Goal: Task Accomplishment & Management: Manage account settings

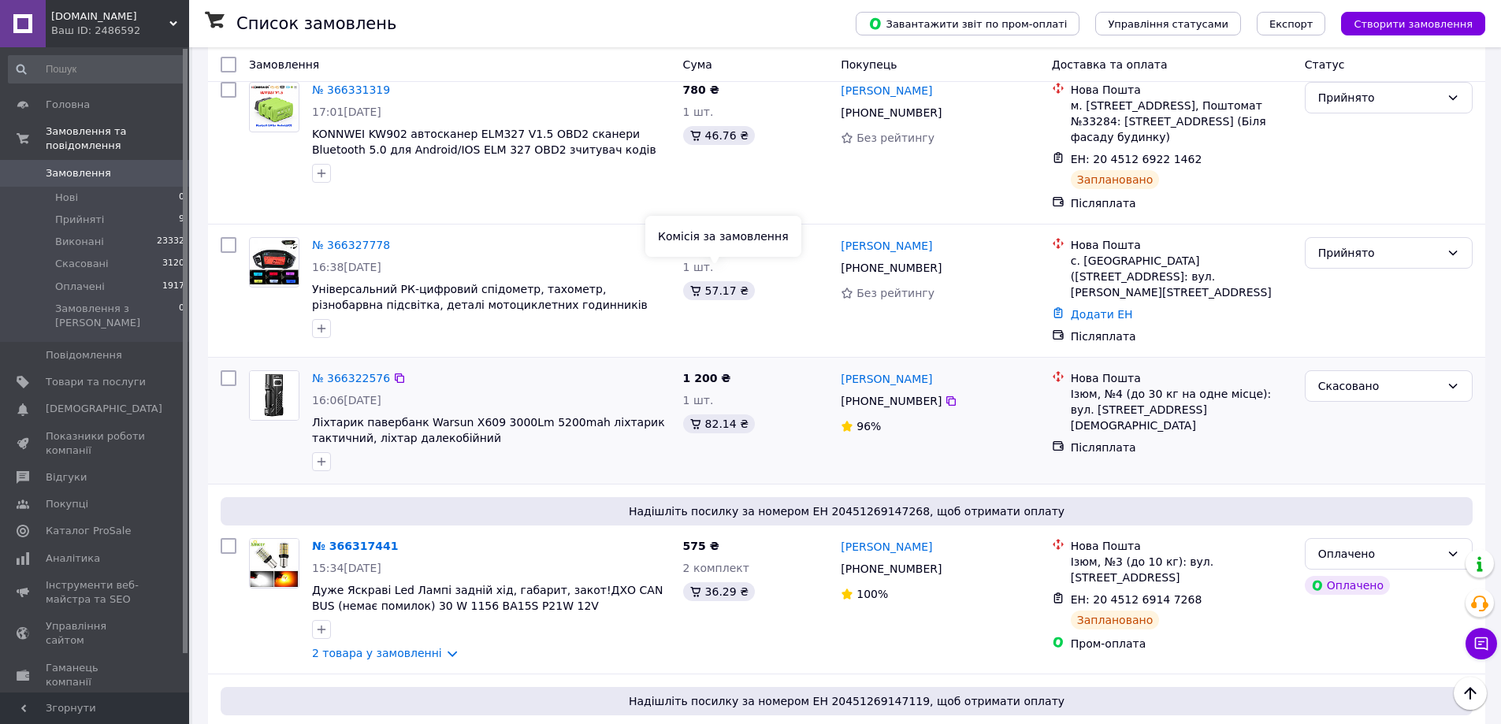
scroll to position [420, 0]
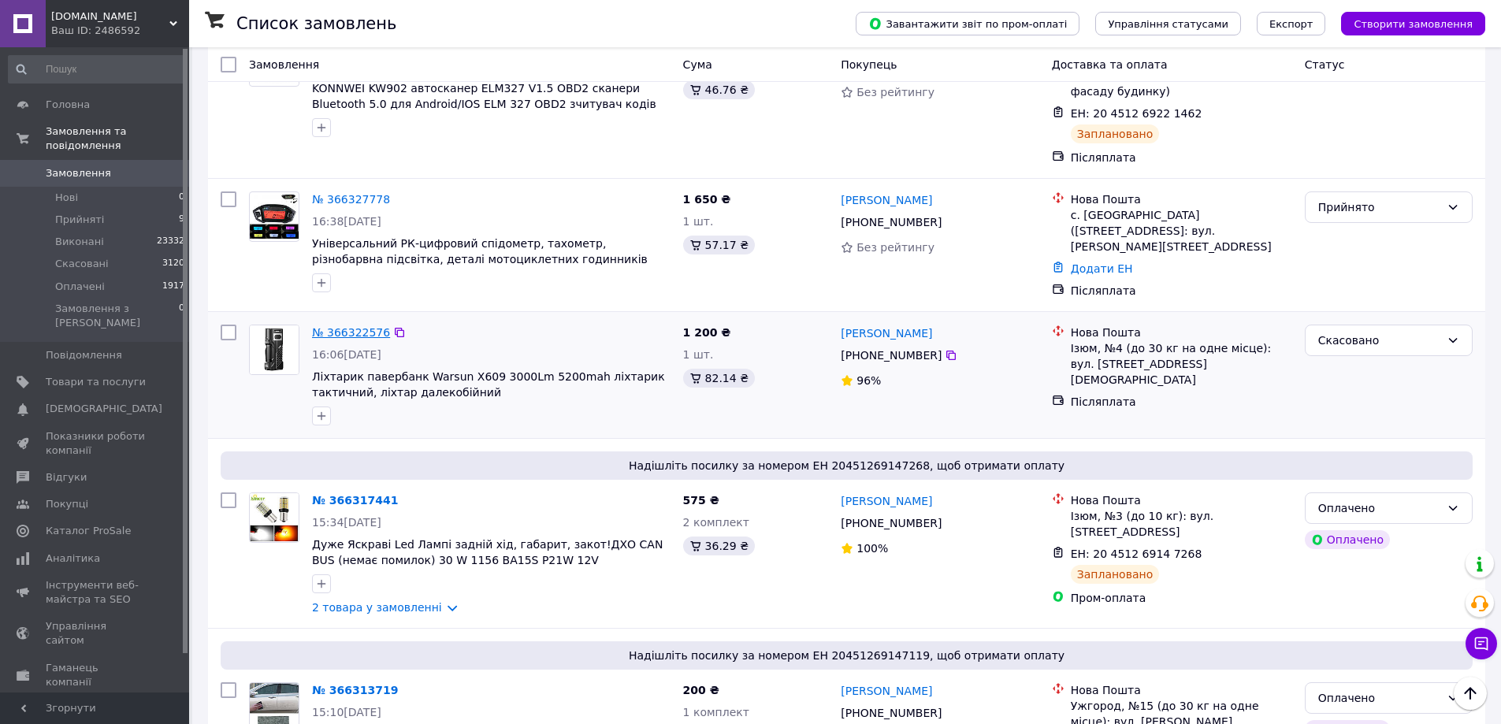
click at [358, 326] on link "№ 366322576" at bounding box center [351, 332] width 78 height 13
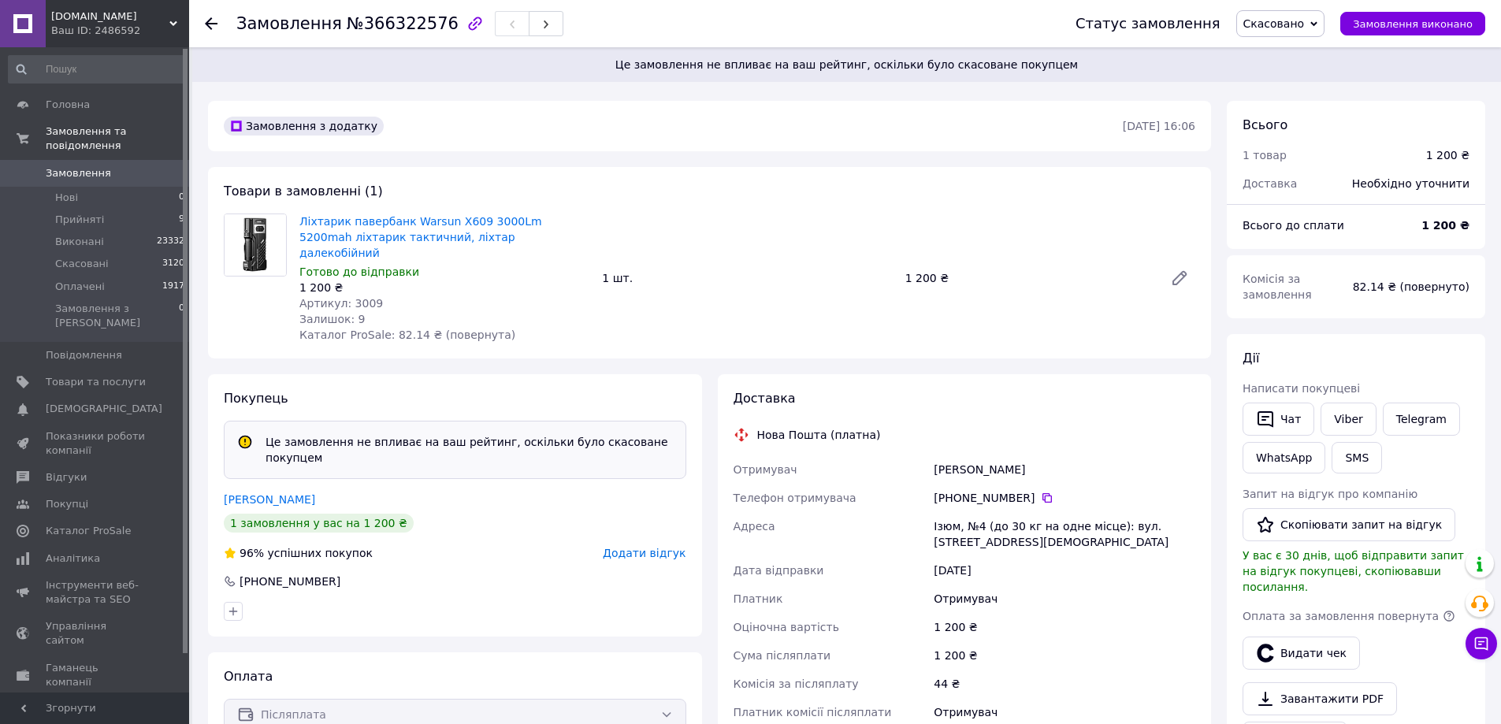
click at [662, 547] on span "Додати відгук" at bounding box center [644, 553] width 83 height 13
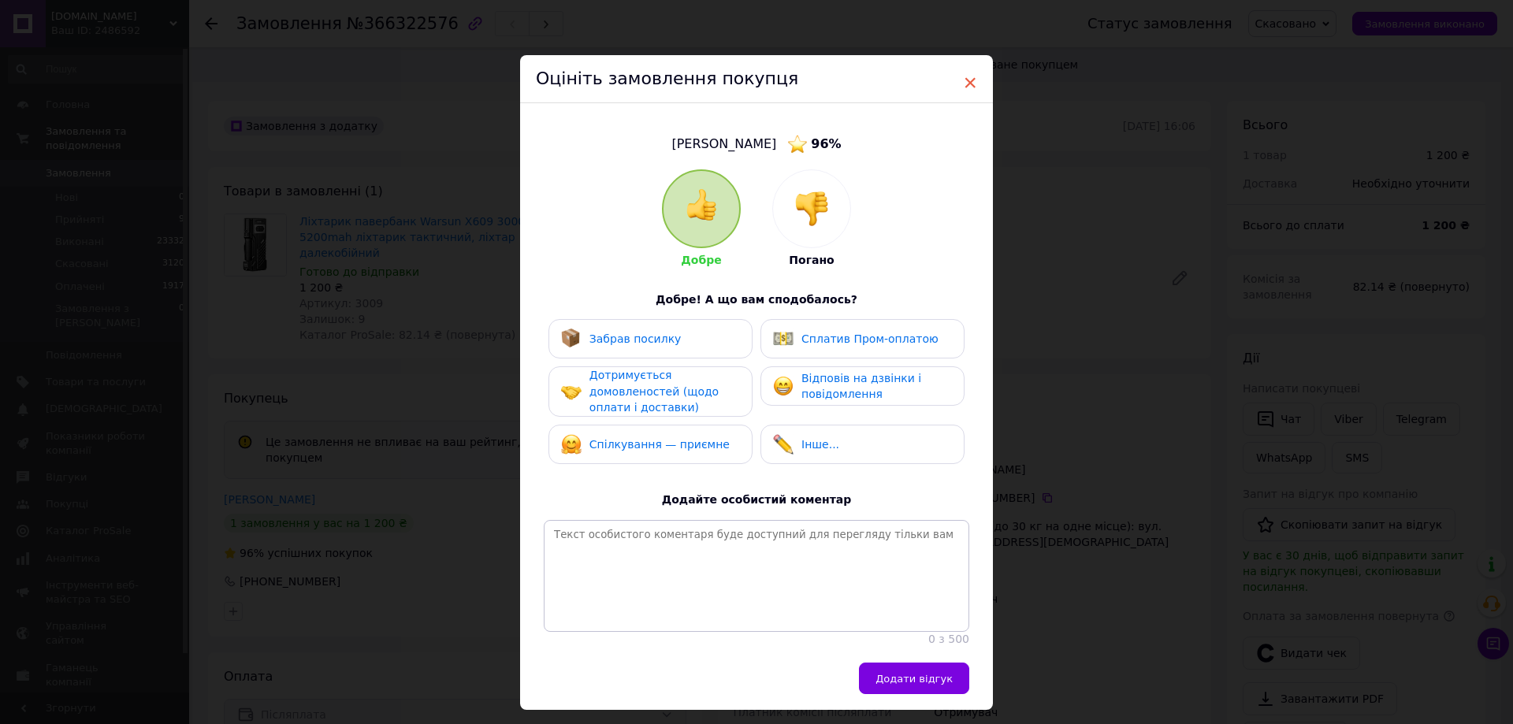
click at [973, 80] on span "×" at bounding box center [970, 82] width 14 height 27
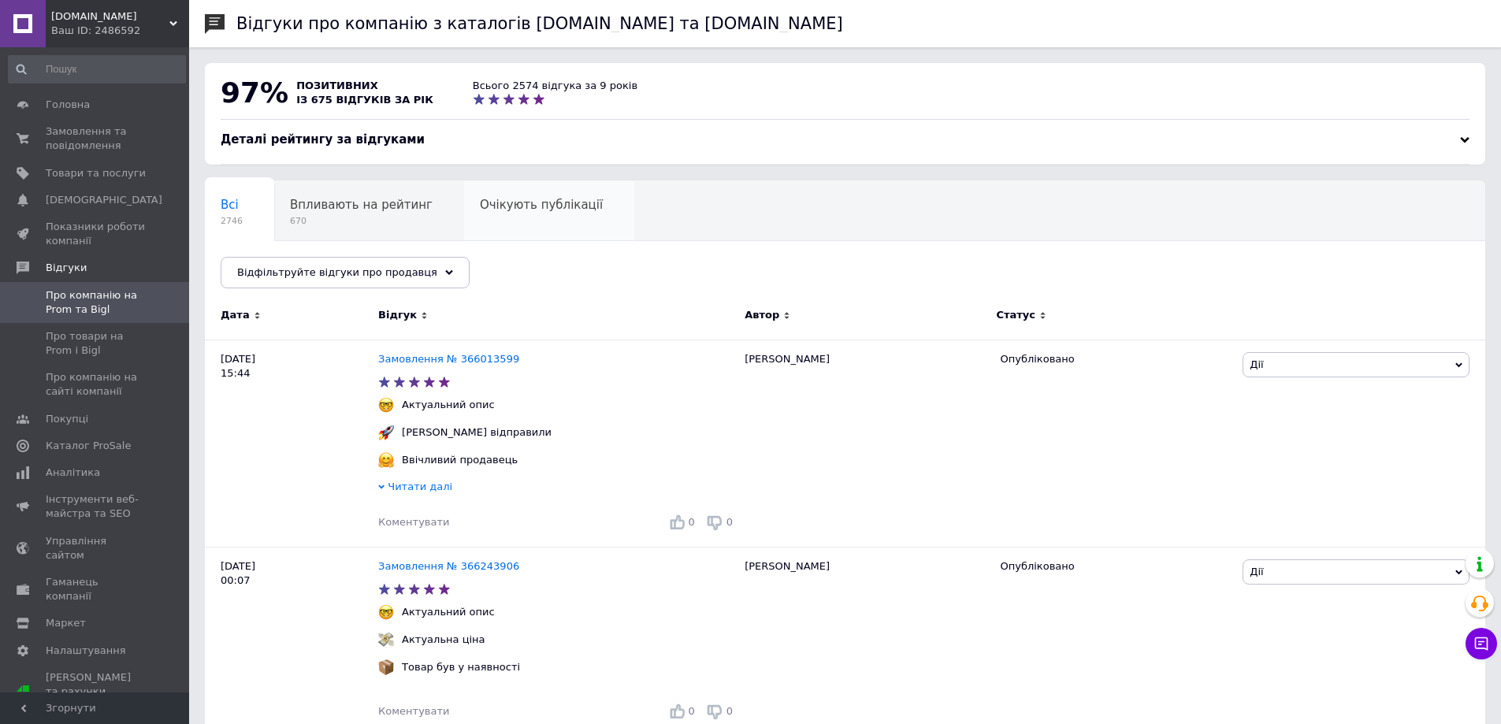
click at [522, 217] on div "Очікують публікації 0" at bounding box center [549, 211] width 170 height 60
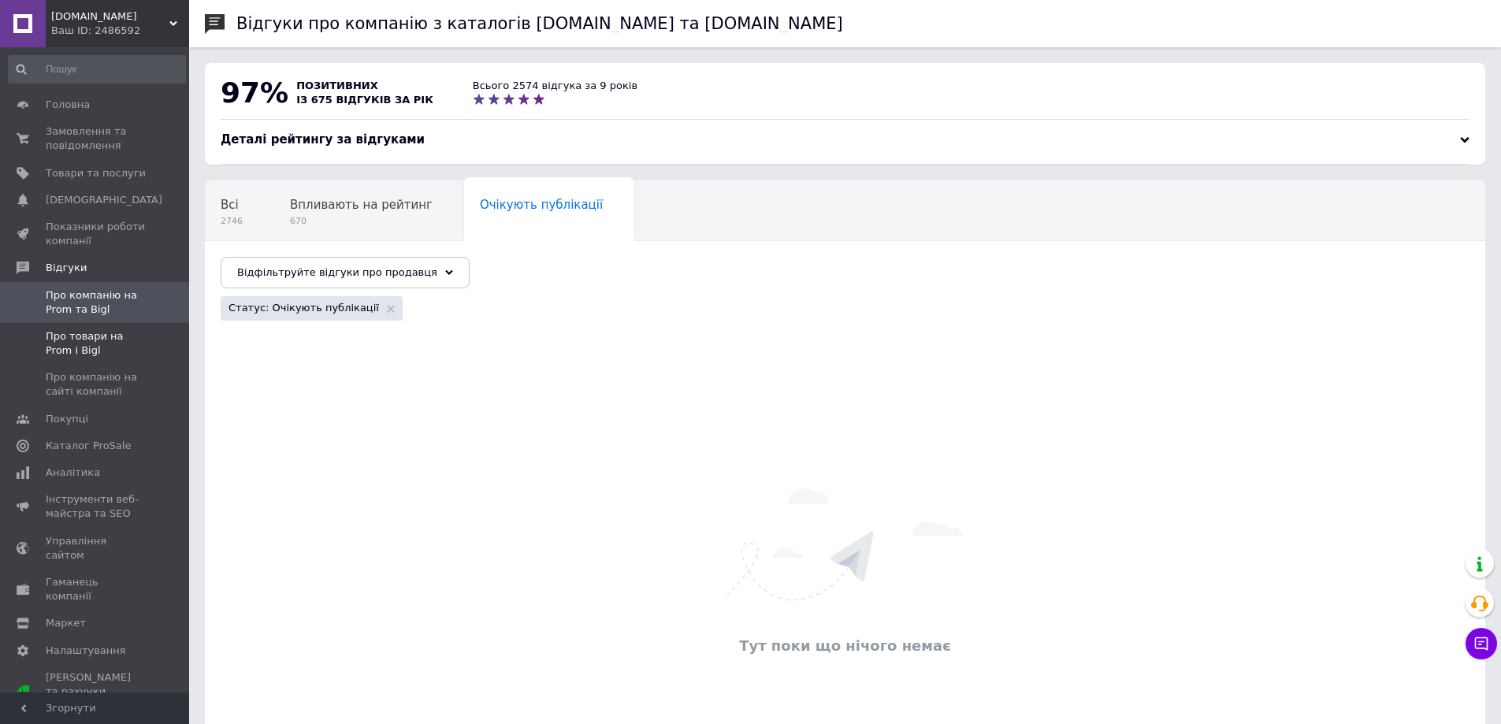
click at [106, 339] on span "Про товари на Prom і Bigl" at bounding box center [96, 343] width 100 height 28
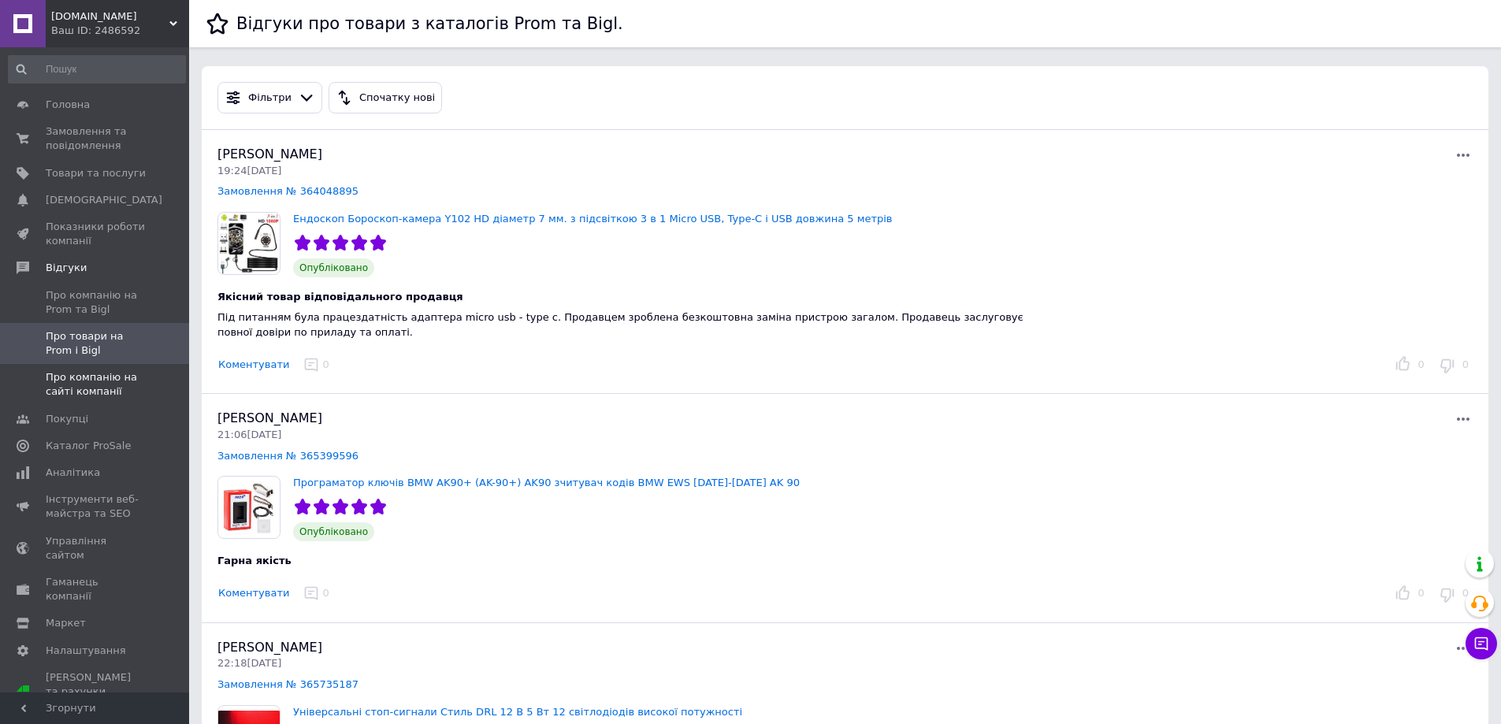
click at [72, 383] on span "Про компанію на сайті компанії" at bounding box center [96, 384] width 100 height 28
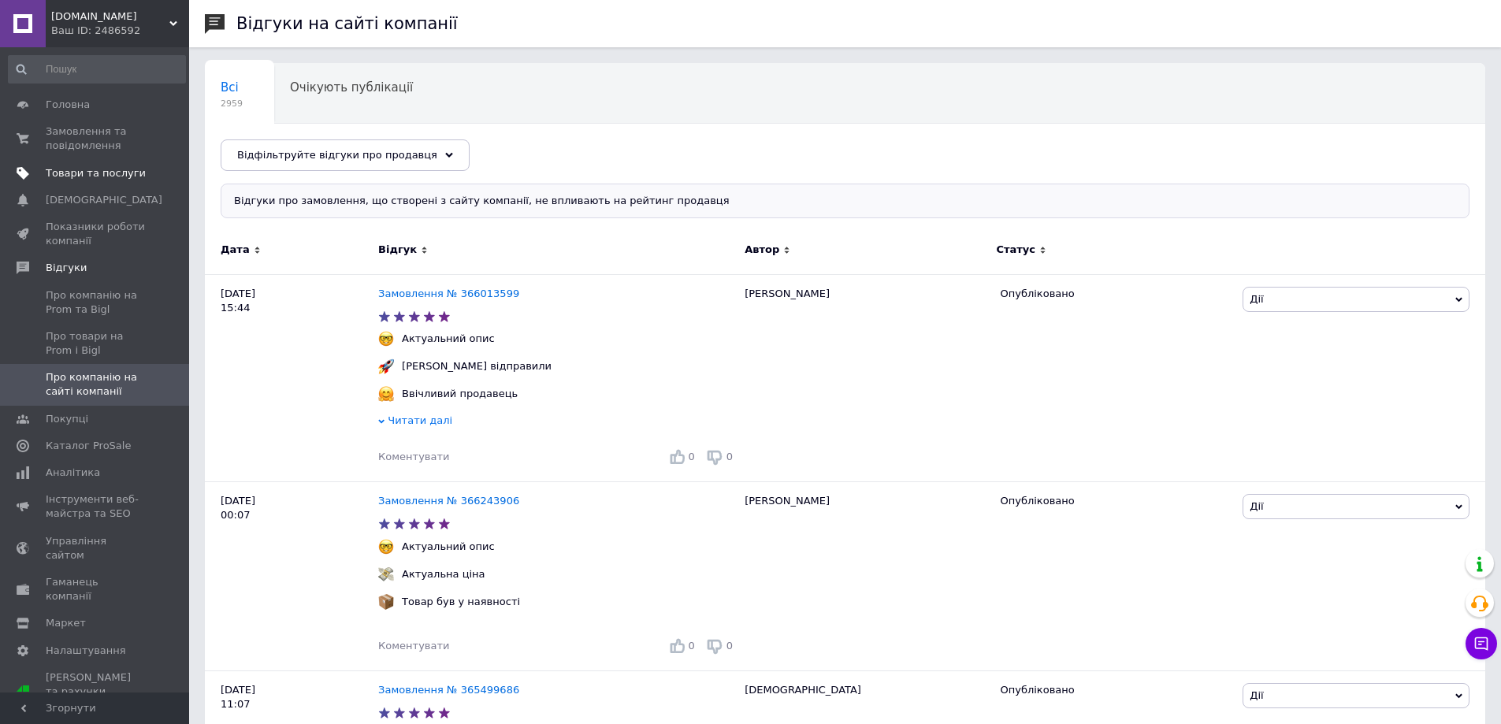
click at [65, 176] on span "Товари та послуги" at bounding box center [96, 173] width 100 height 14
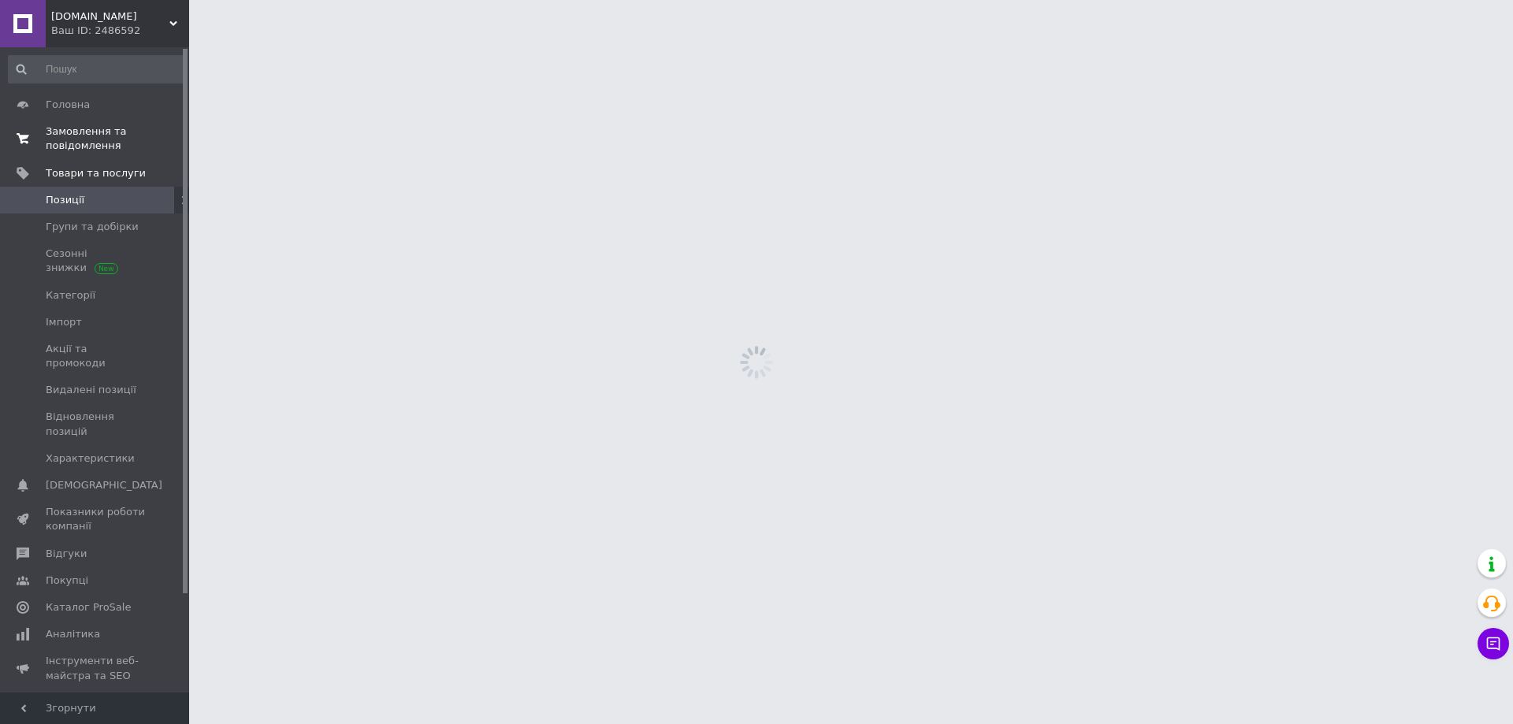
click at [69, 148] on span "Замовлення та повідомлення" at bounding box center [96, 138] width 100 height 28
